Goal: Information Seeking & Learning: Learn about a topic

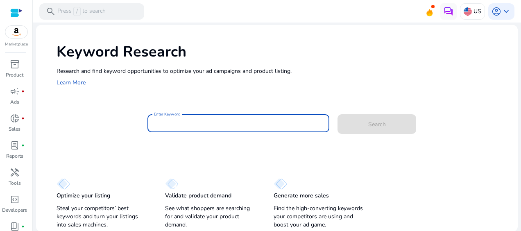
paste input "**********"
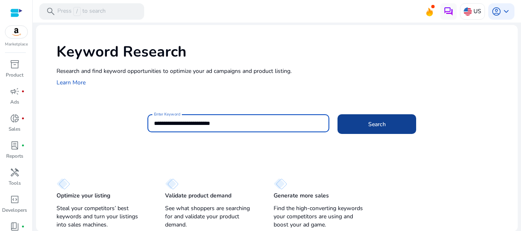
type input "**********"
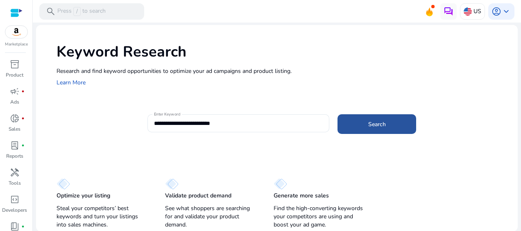
click at [374, 124] on span "Search" at bounding box center [377, 124] width 18 height 9
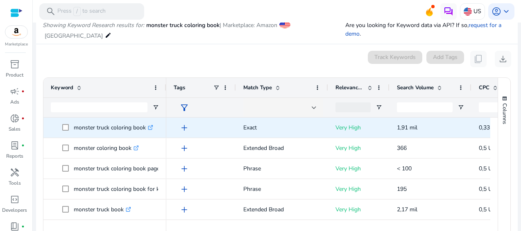
scroll to position [98, 0]
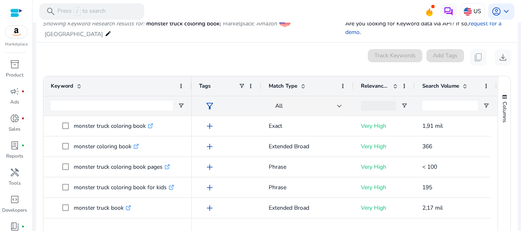
drag, startPoint x: 165, startPoint y: 87, endPoint x: 191, endPoint y: 92, distance: 27.2
click at [190, 91] on div at bounding box center [191, 86] width 3 height 20
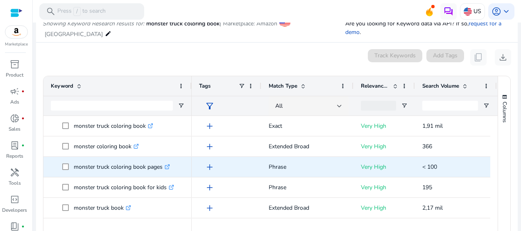
scroll to position [41, 0]
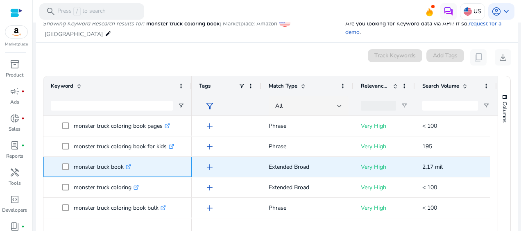
drag, startPoint x: 123, startPoint y: 166, endPoint x: 73, endPoint y: 172, distance: 50.3
click at [73, 172] on span "monster truck book .st0{fill:#2c8af8}" at bounding box center [123, 167] width 122 height 17
copy span "monster truck book"
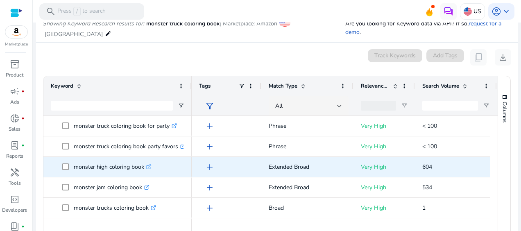
scroll to position [205, 0]
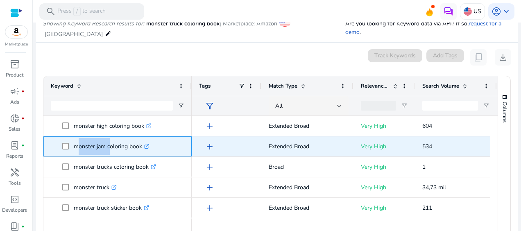
drag, startPoint x: 106, startPoint y: 147, endPoint x: 73, endPoint y: 142, distance: 33.2
click at [74, 142] on p "monster jam coloring book .st0{fill:#2c8af8}" at bounding box center [112, 146] width 76 height 17
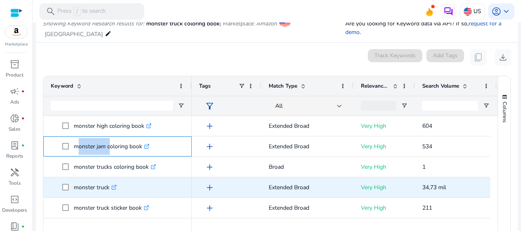
copy p "monster jam"
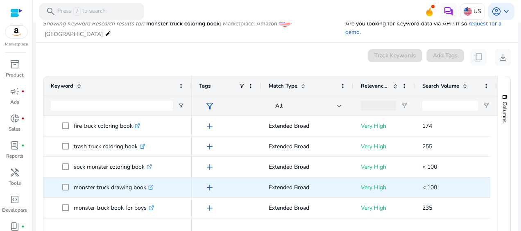
scroll to position [369, 0]
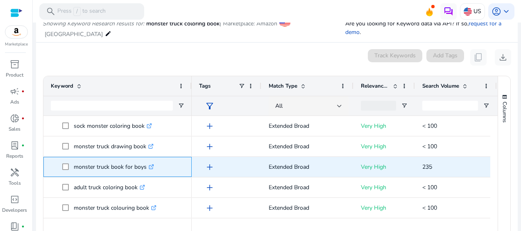
drag, startPoint x: 146, startPoint y: 165, endPoint x: 73, endPoint y: 166, distance: 72.5
click at [74, 166] on p "monster truck book for boys .st0{fill:#2c8af8}" at bounding box center [114, 167] width 80 height 17
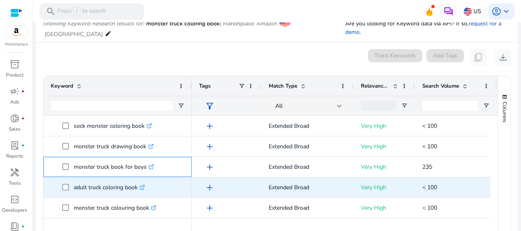
copy p "monster truck book for boys"
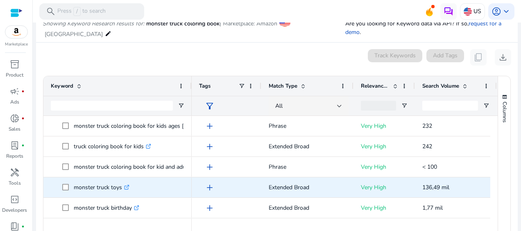
scroll to position [0, 0]
